Goal: Book appointment/travel/reservation

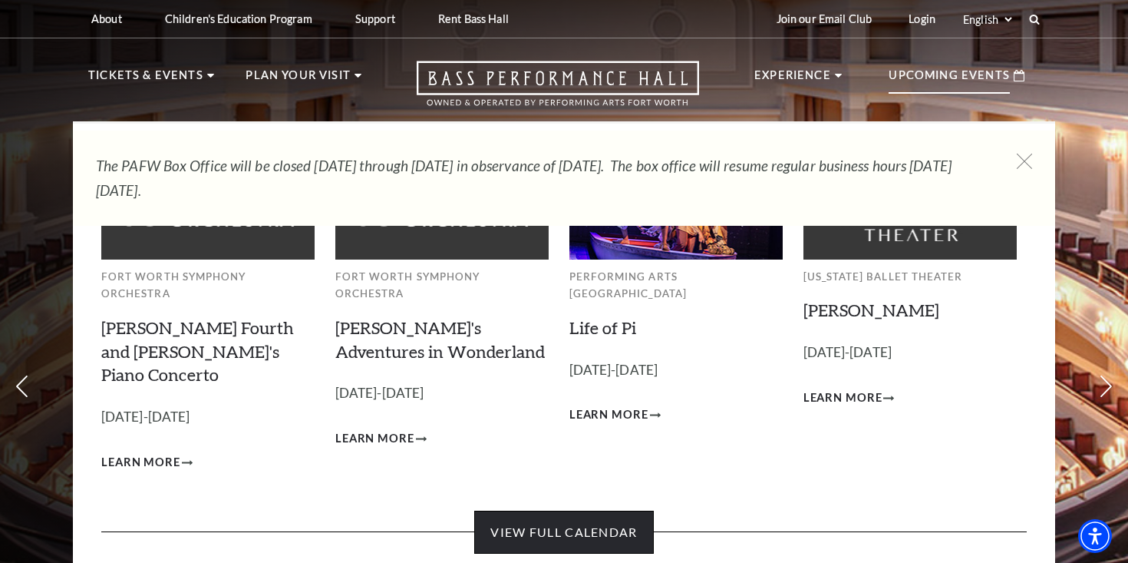
click at [559, 510] on link "View Full Calendar" at bounding box center [563, 531] width 179 height 43
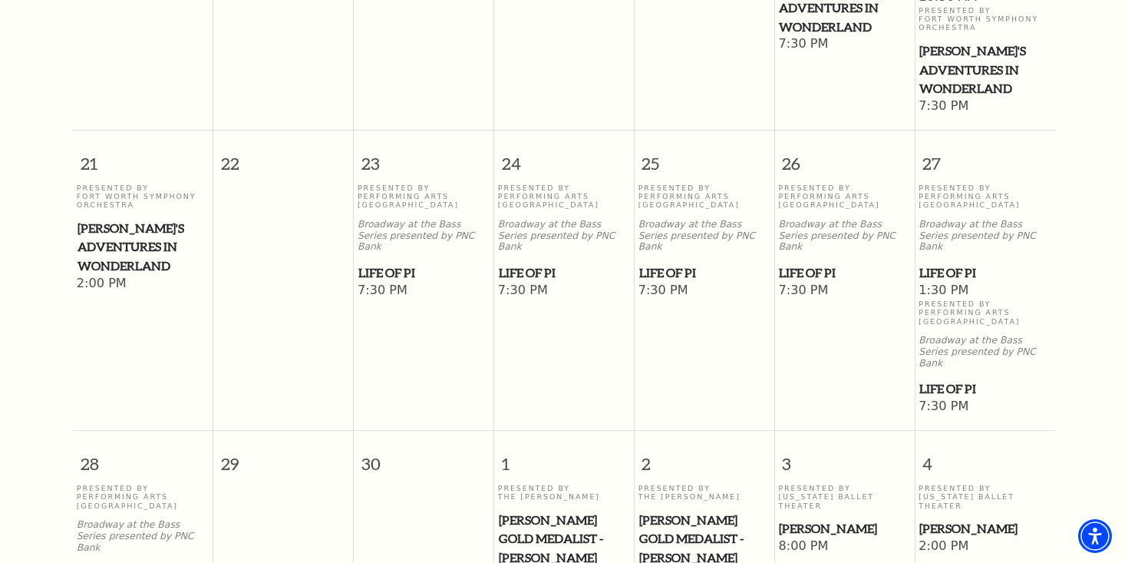
scroll to position [976, 0]
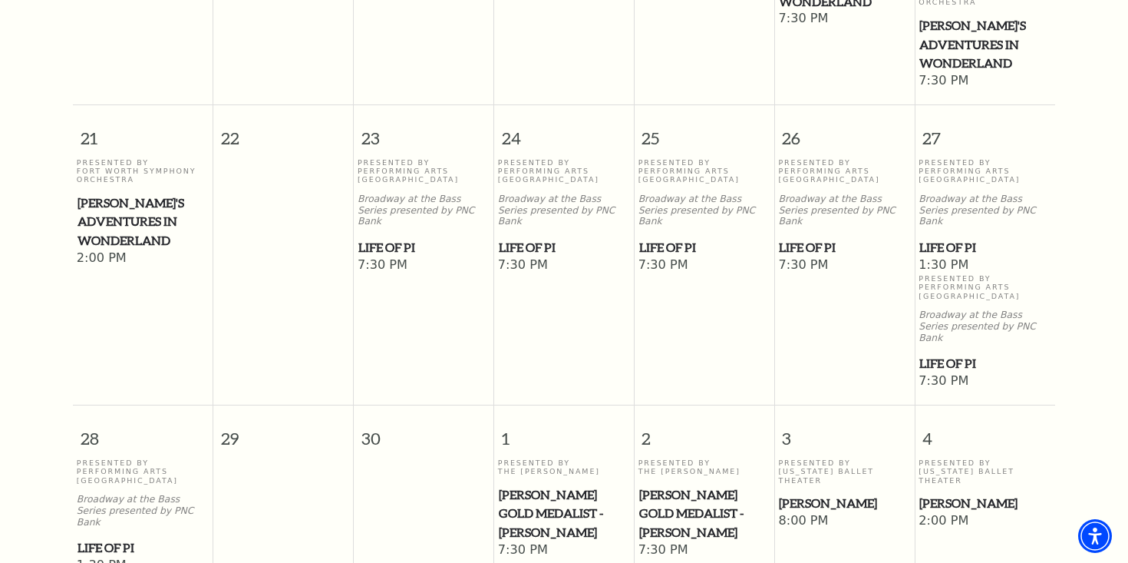
click at [940, 513] on span "2:00 PM" at bounding box center [985, 521] width 133 height 17
click at [940, 494] on span "[PERSON_NAME]" at bounding box center [985, 503] width 131 height 19
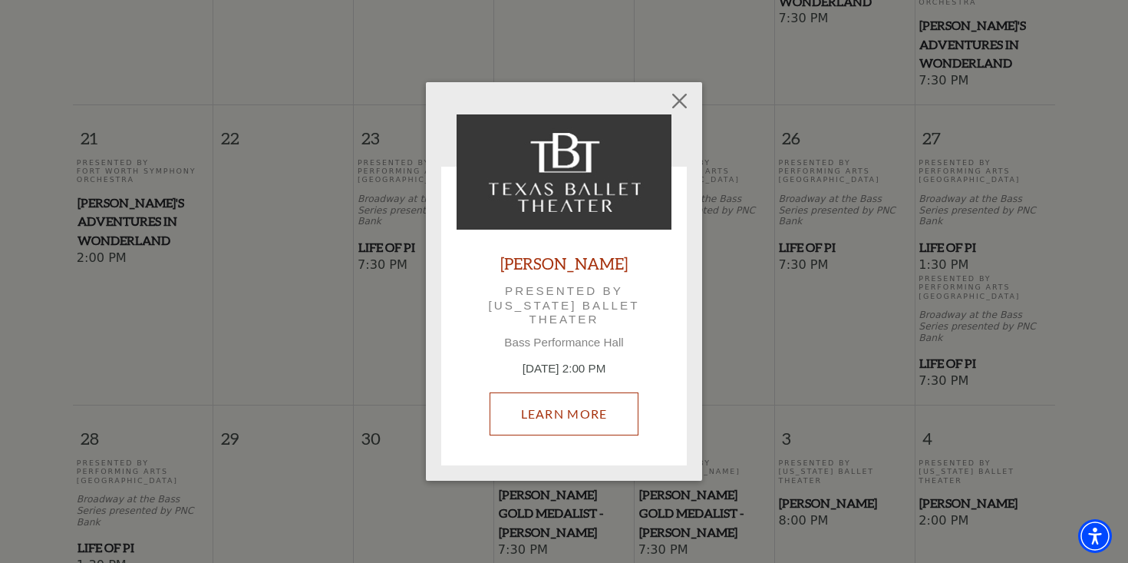
click at [606, 418] on link "Learn More" at bounding box center [565, 413] width 150 height 43
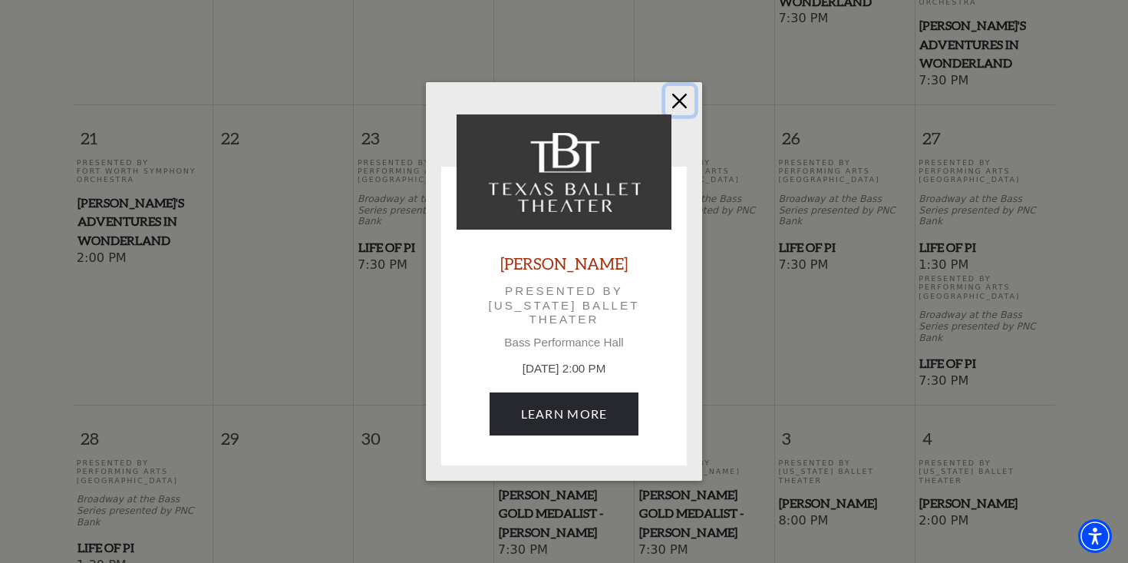
click at [683, 102] on button "Close" at bounding box center [679, 100] width 29 height 29
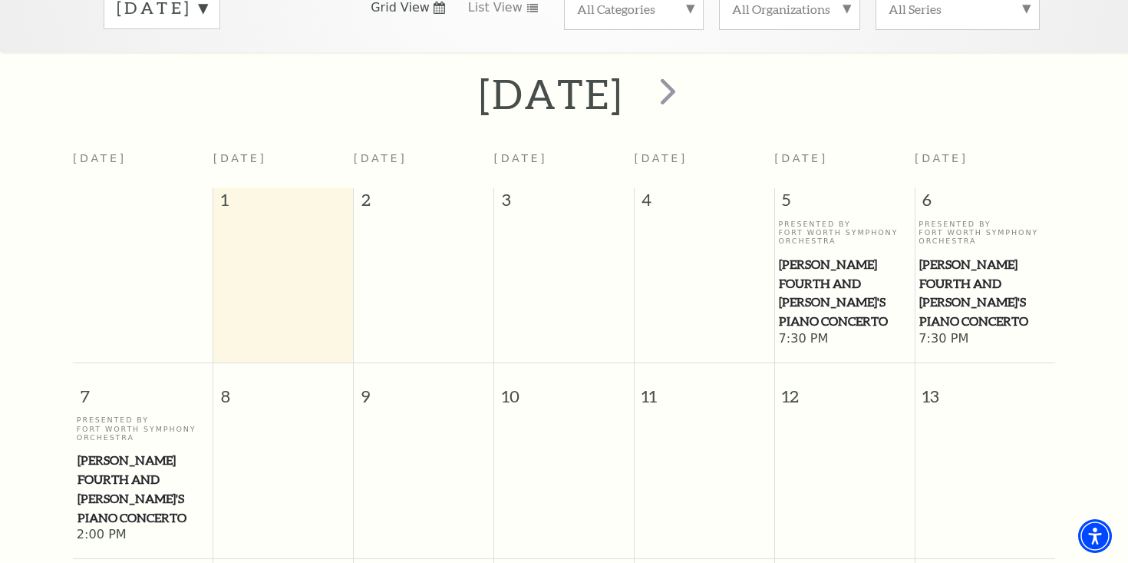
scroll to position [284, 0]
click at [690, 76] on span "next" at bounding box center [668, 90] width 44 height 44
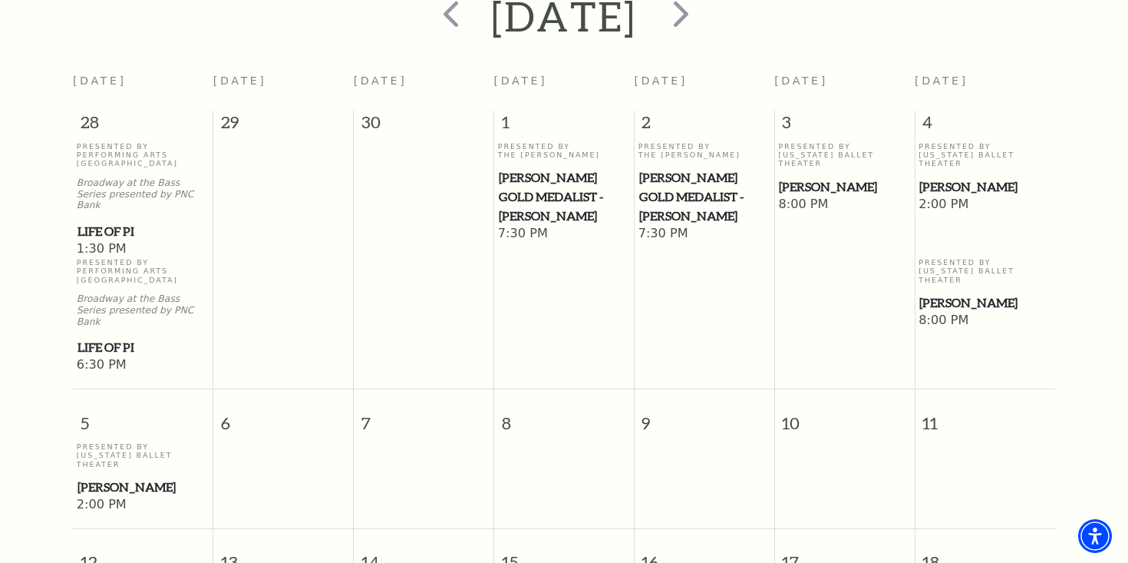
scroll to position [251, 0]
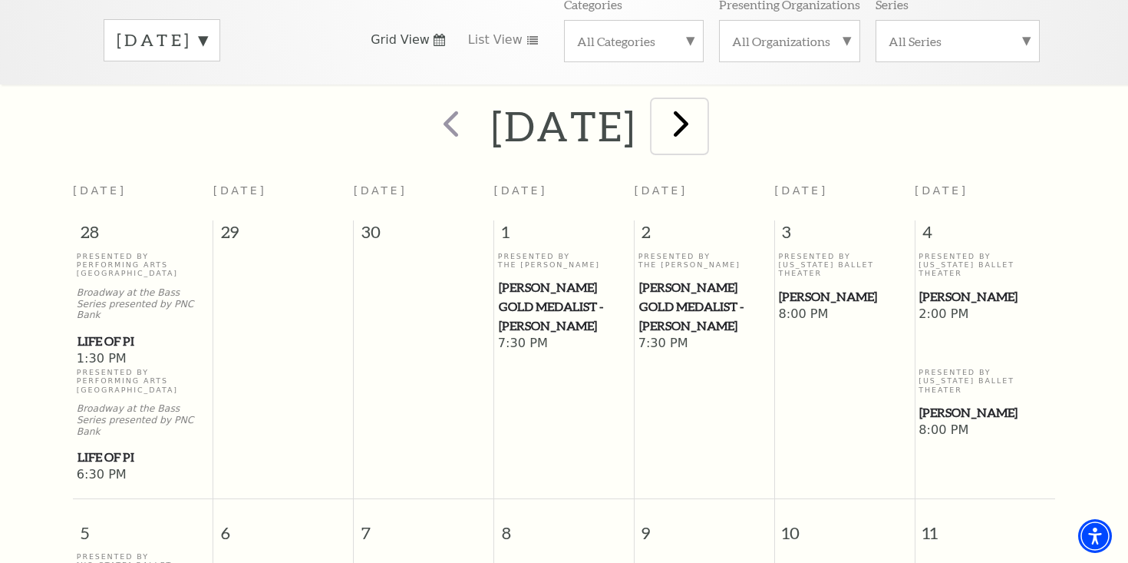
click at [703, 107] on span "next" at bounding box center [681, 123] width 44 height 44
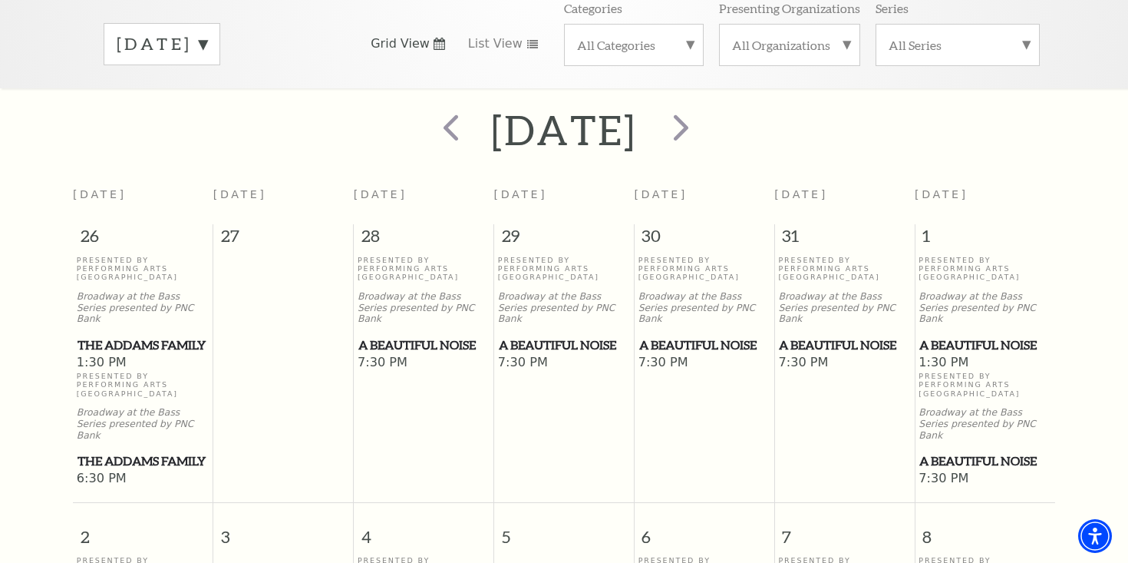
scroll to position [216, 0]
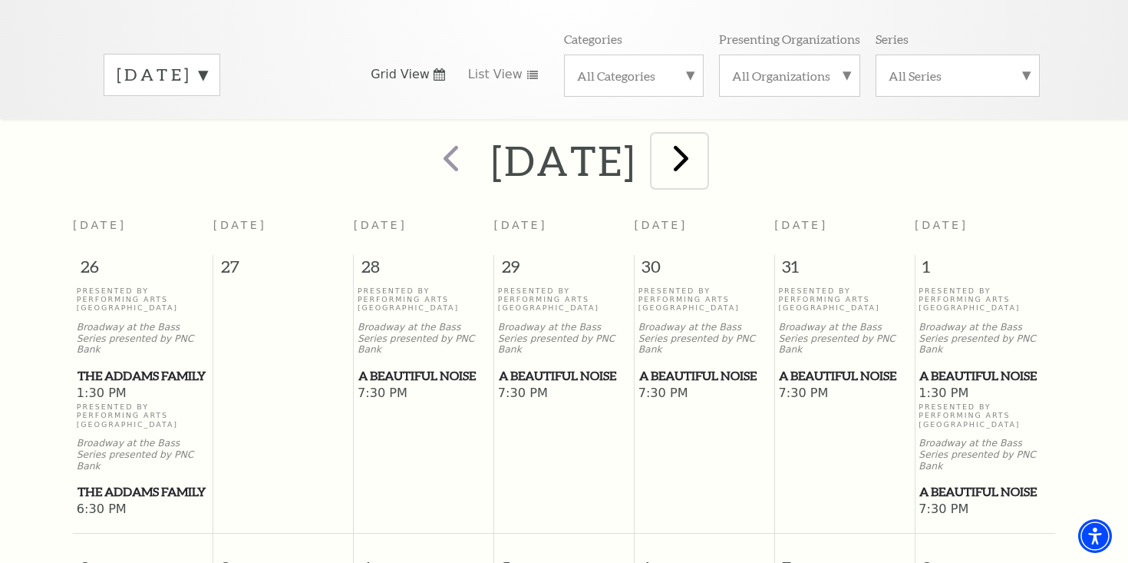
click at [703, 153] on span "next" at bounding box center [681, 158] width 44 height 44
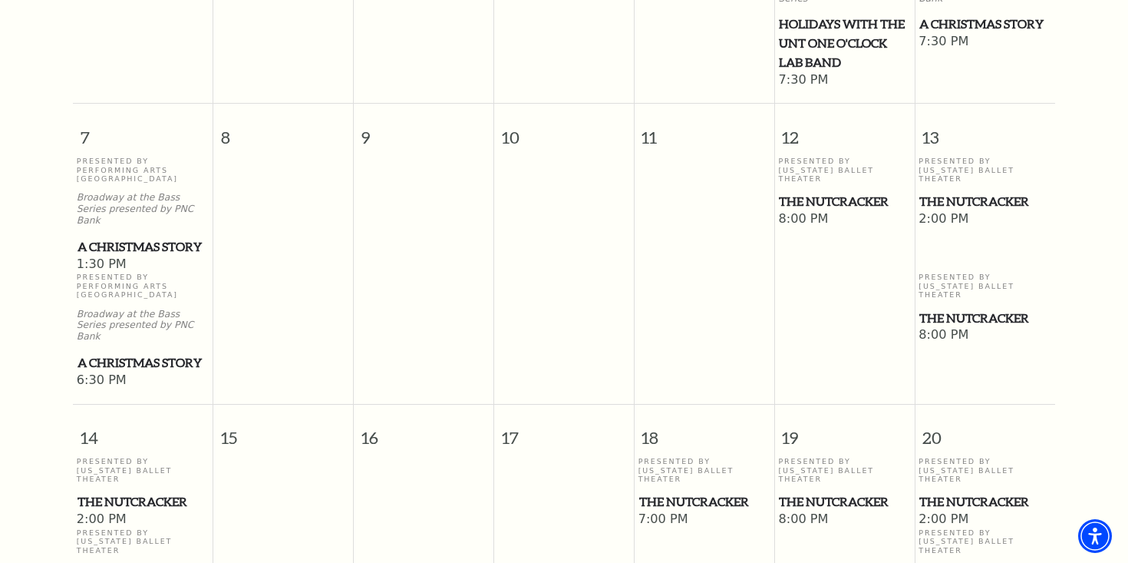
scroll to position [688, 0]
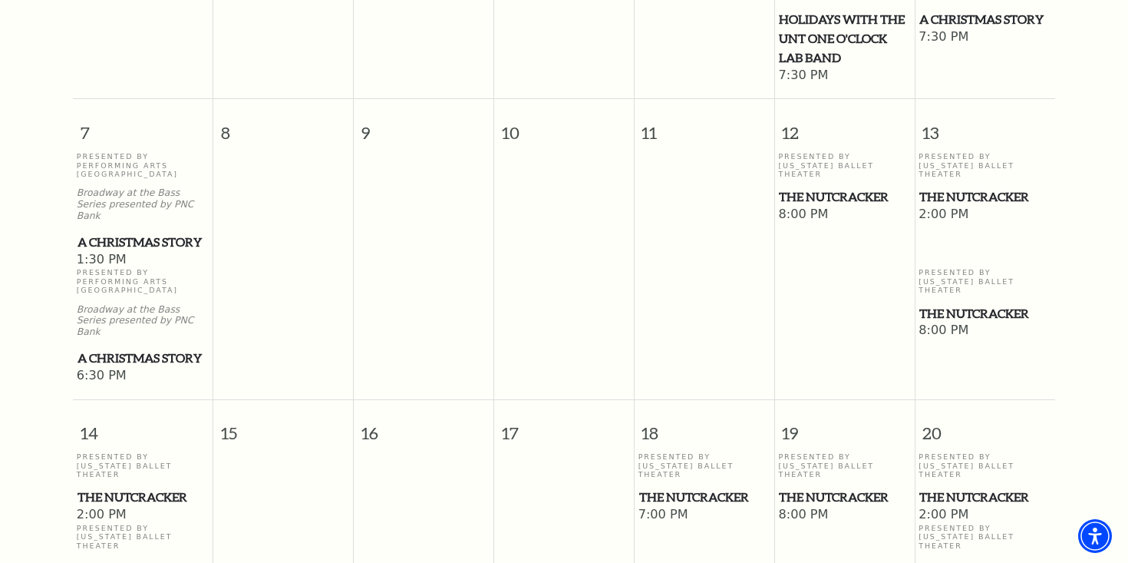
click at [954, 187] on span "The Nutcracker" at bounding box center [985, 196] width 131 height 19
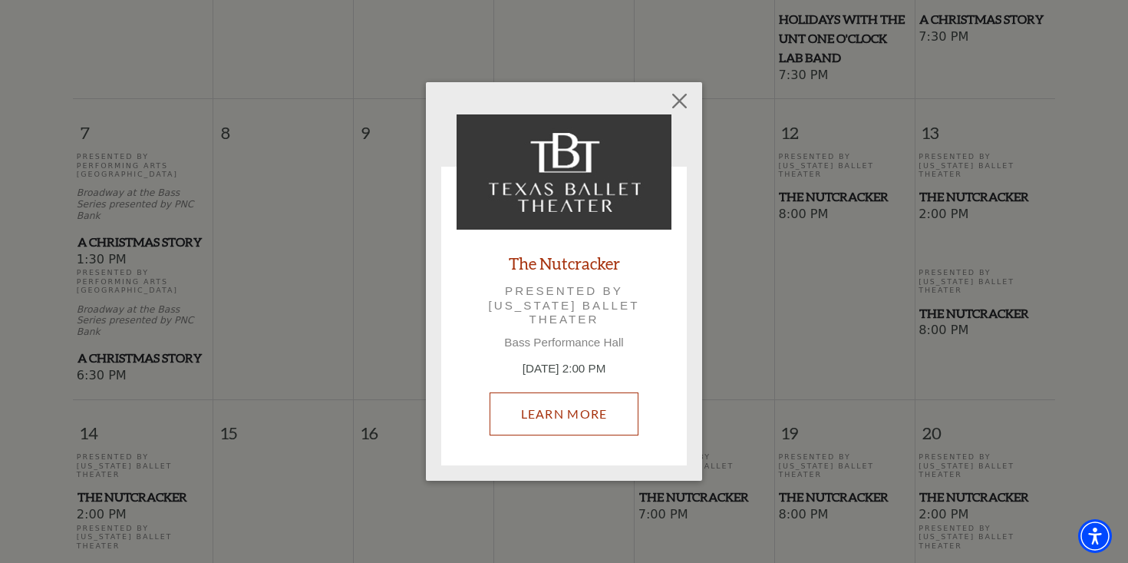
click at [580, 414] on link "Learn More" at bounding box center [565, 413] width 150 height 43
click at [538, 409] on link "Learn More" at bounding box center [565, 413] width 150 height 43
